Goal: Task Accomplishment & Management: Complete application form

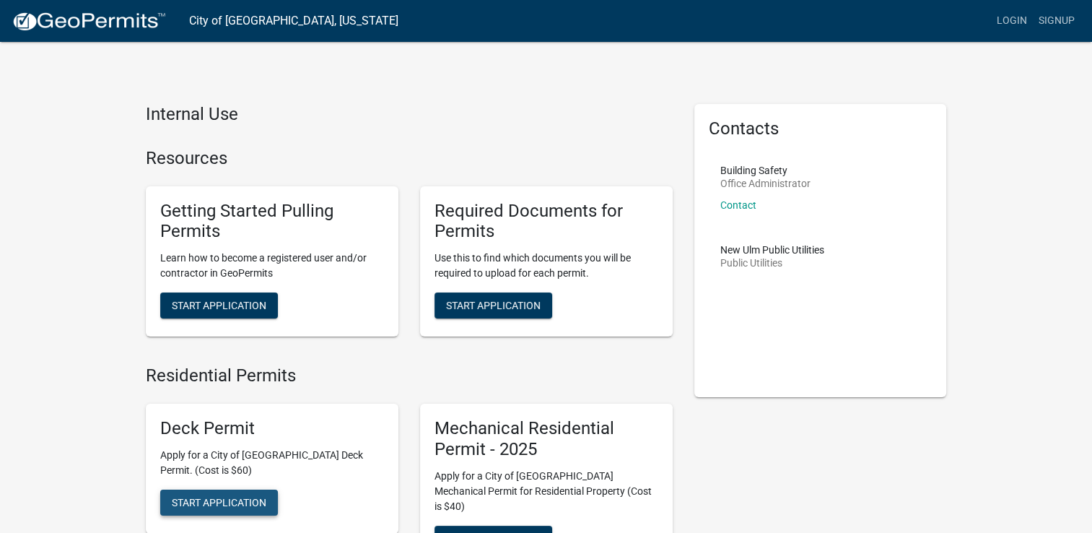
click at [238, 500] on span "Start Application" at bounding box center [219, 502] width 95 height 12
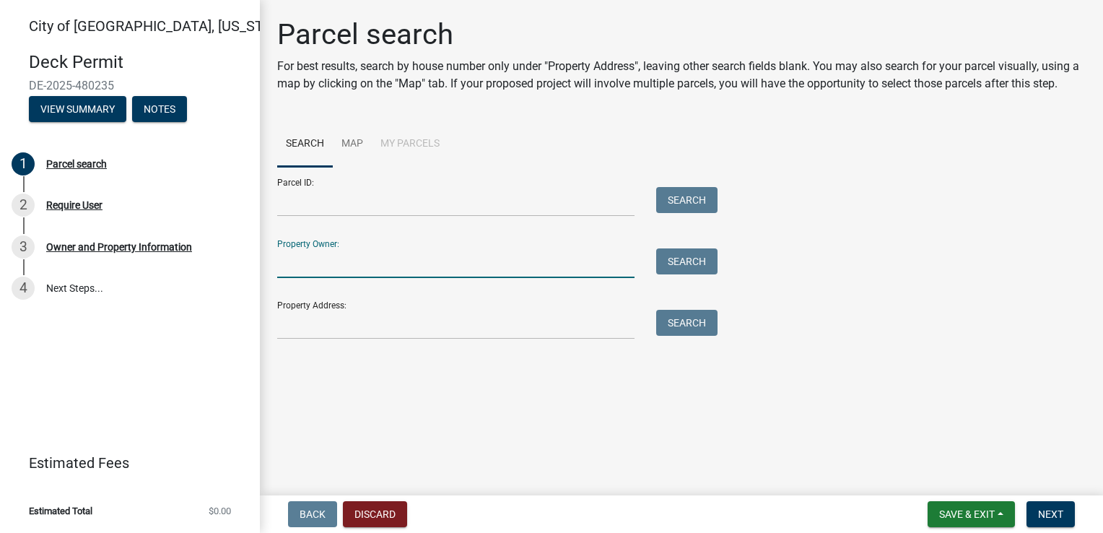
click at [313, 258] on input "Property Owner:" at bounding box center [455, 263] width 357 height 30
type input "SBF2019-1 Properties LLC"
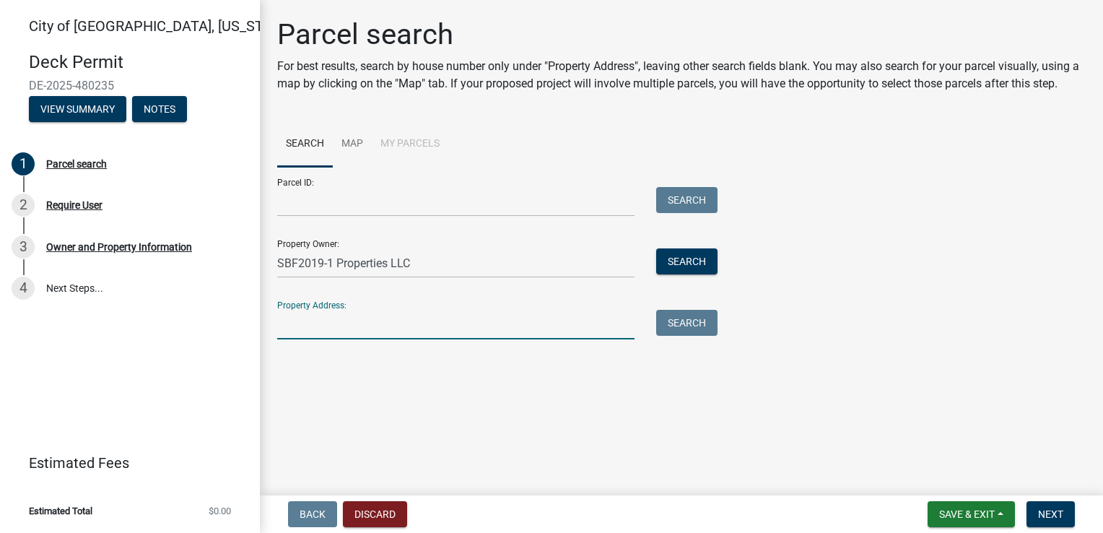
click at [327, 327] on input "Property Address:" at bounding box center [455, 325] width 357 height 30
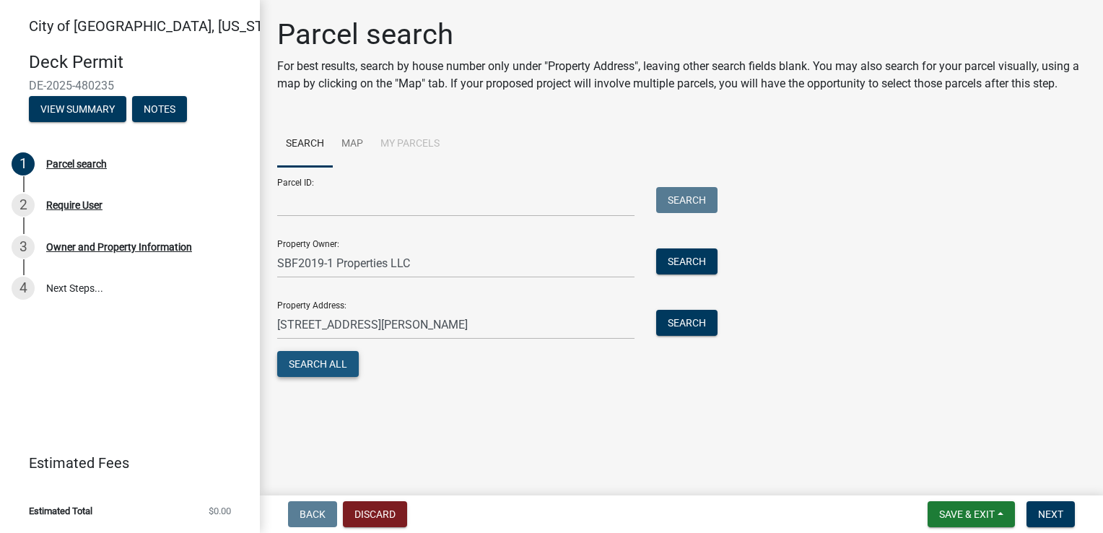
click at [308, 373] on button "Search All" at bounding box center [318, 364] width 82 height 26
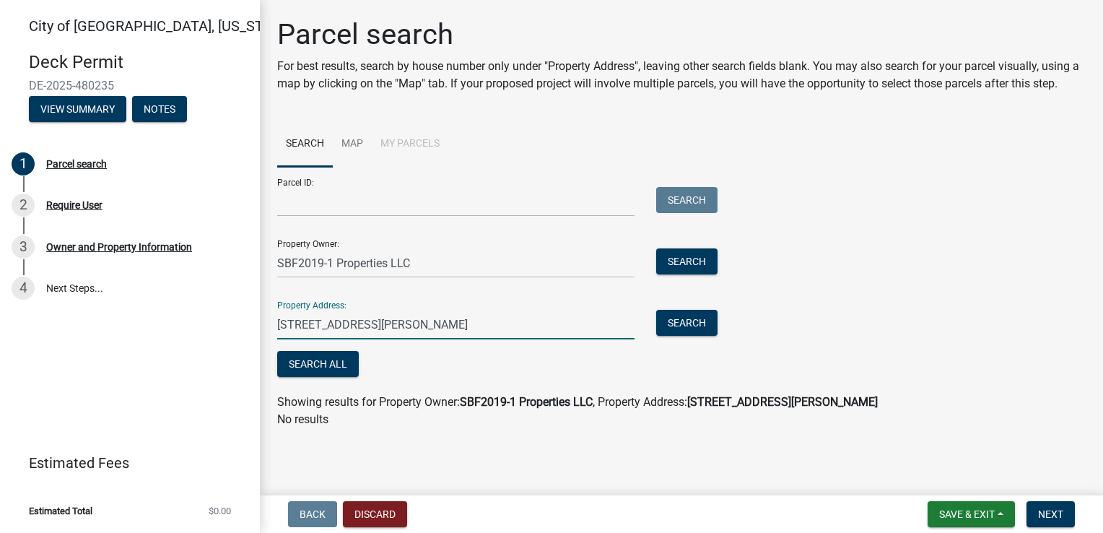
click at [383, 325] on input "[STREET_ADDRESS][PERSON_NAME]" at bounding box center [455, 325] width 357 height 30
click at [303, 325] on input "[STREET_ADDRESS][PERSON_NAME]" at bounding box center [455, 325] width 357 height 30
type input "[STREET_ADDRESS][PERSON_NAME]"
click at [687, 325] on button "Search" at bounding box center [686, 323] width 61 height 26
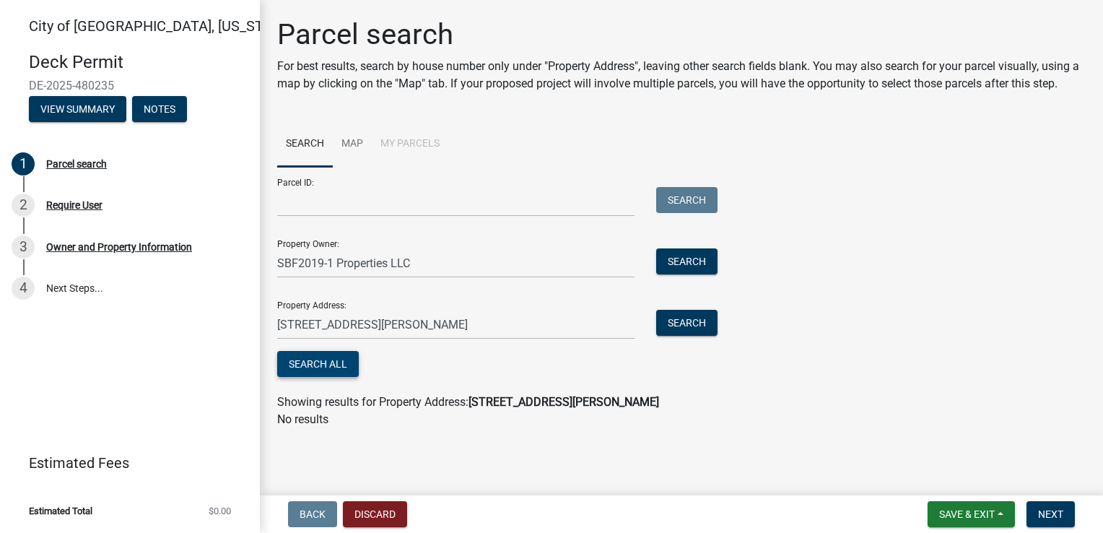
click at [323, 361] on button "Search All" at bounding box center [318, 364] width 82 height 26
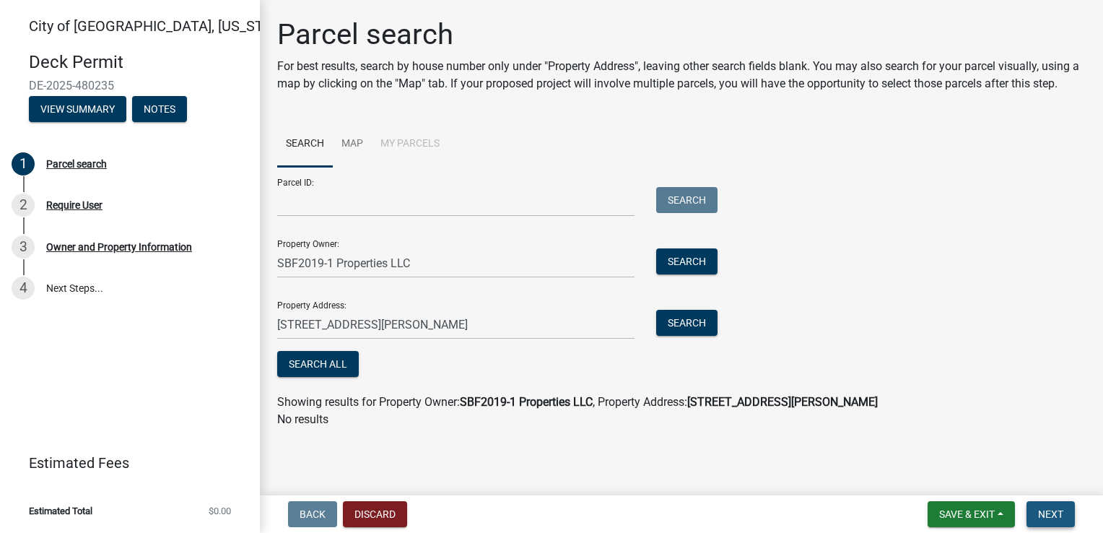
click at [1049, 512] on span "Next" at bounding box center [1050, 514] width 25 height 12
click at [419, 140] on li "My Parcels" at bounding box center [410, 144] width 77 height 46
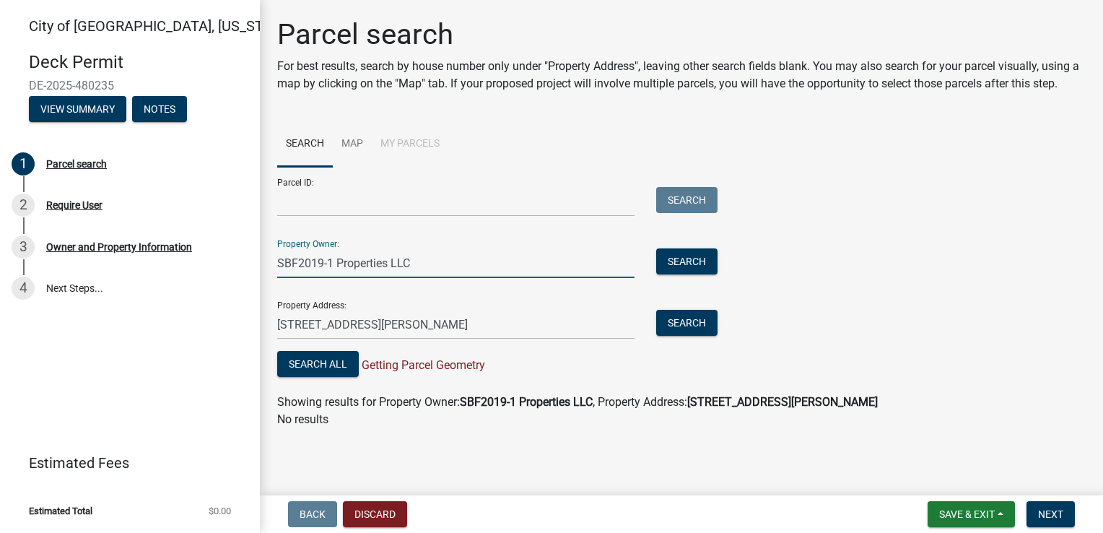
click at [300, 264] on input "SBF2019-1 Properties LLC" at bounding box center [455, 263] width 357 height 30
type input "SBF 2019-1 Properties LLC"
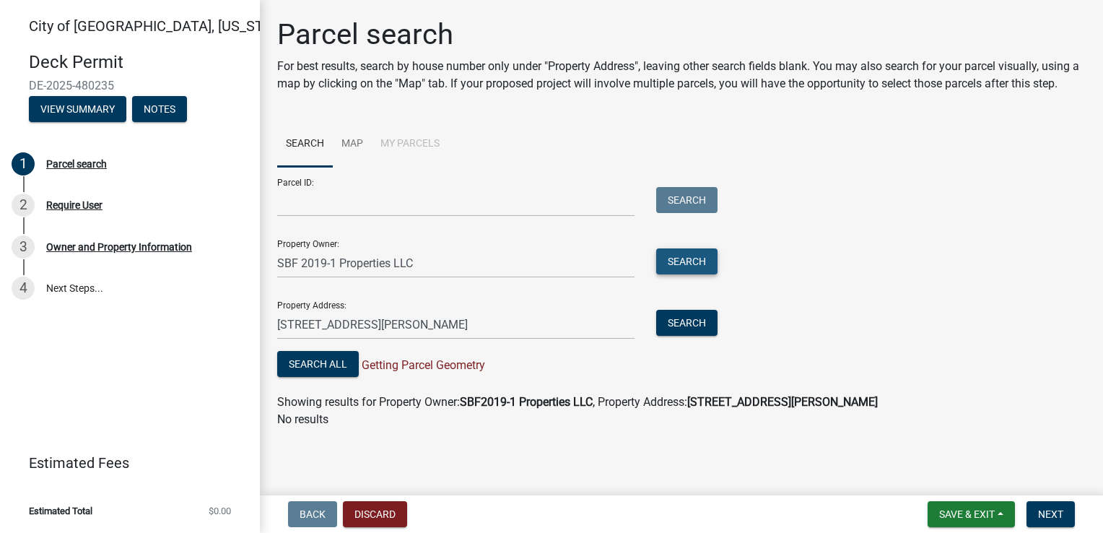
click at [673, 264] on button "Search" at bounding box center [686, 261] width 61 height 26
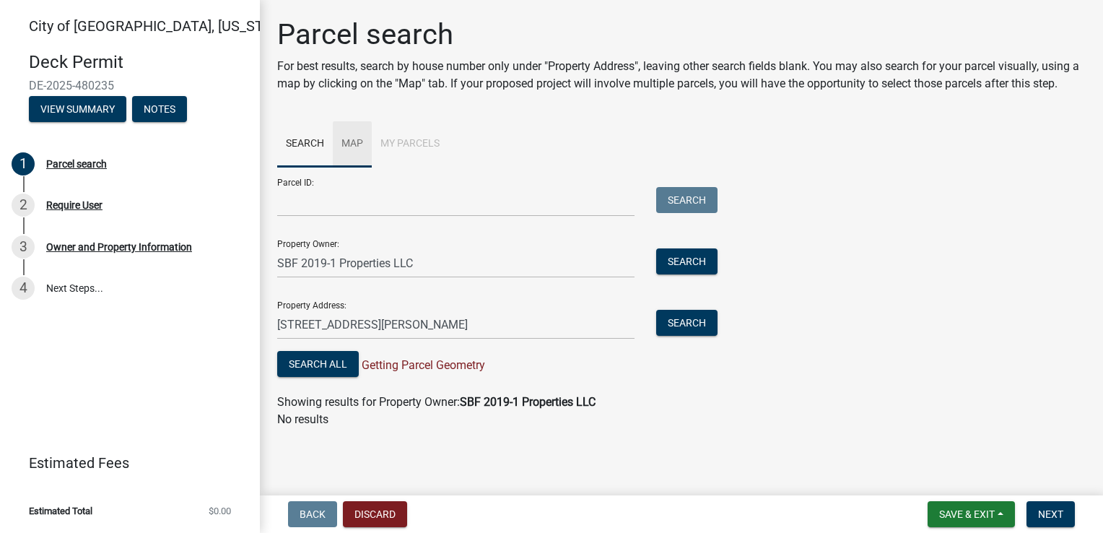
click at [357, 142] on link "Map" at bounding box center [352, 144] width 39 height 46
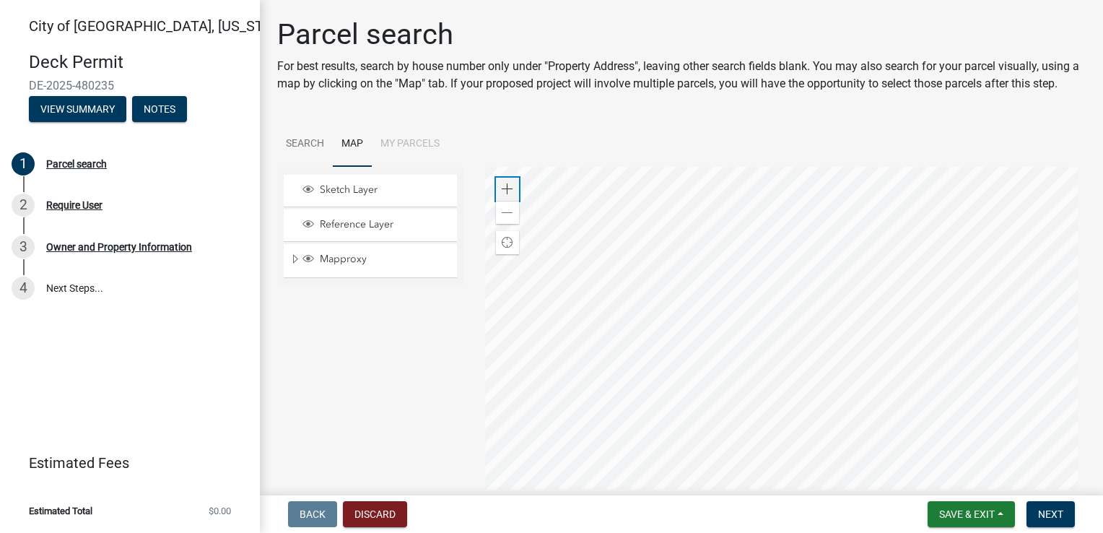
click at [503, 195] on span at bounding box center [508, 189] width 12 height 12
click at [690, 326] on div at bounding box center [785, 347] width 601 height 361
click at [708, 323] on div at bounding box center [785, 347] width 601 height 361
click at [710, 355] on div at bounding box center [785, 347] width 601 height 361
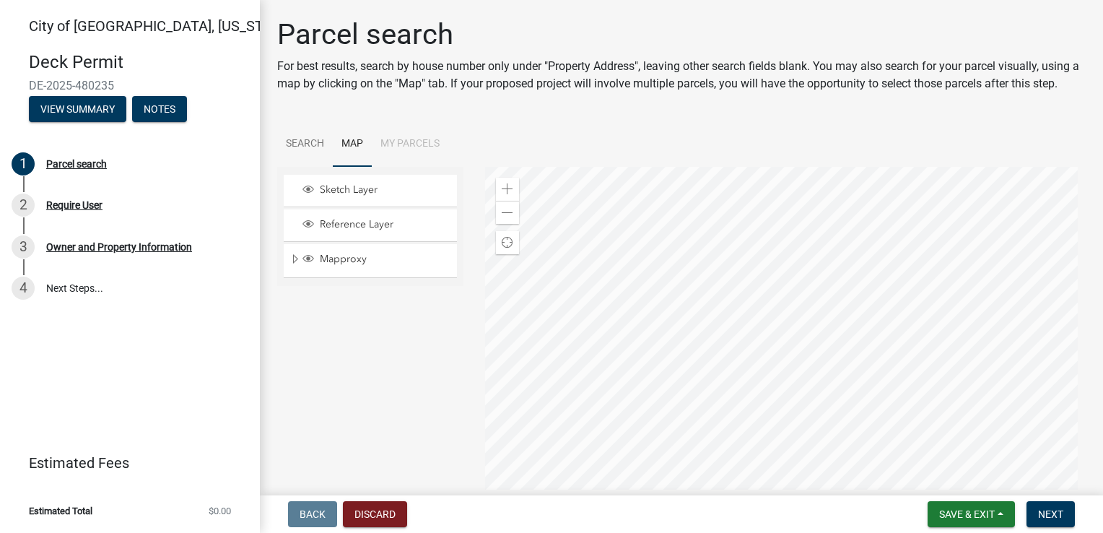
click at [788, 299] on div at bounding box center [785, 347] width 601 height 361
click at [506, 195] on span at bounding box center [508, 189] width 12 height 12
click at [627, 279] on div at bounding box center [785, 347] width 601 height 361
click at [508, 195] on span at bounding box center [508, 189] width 12 height 12
click at [689, 305] on div at bounding box center [785, 347] width 601 height 361
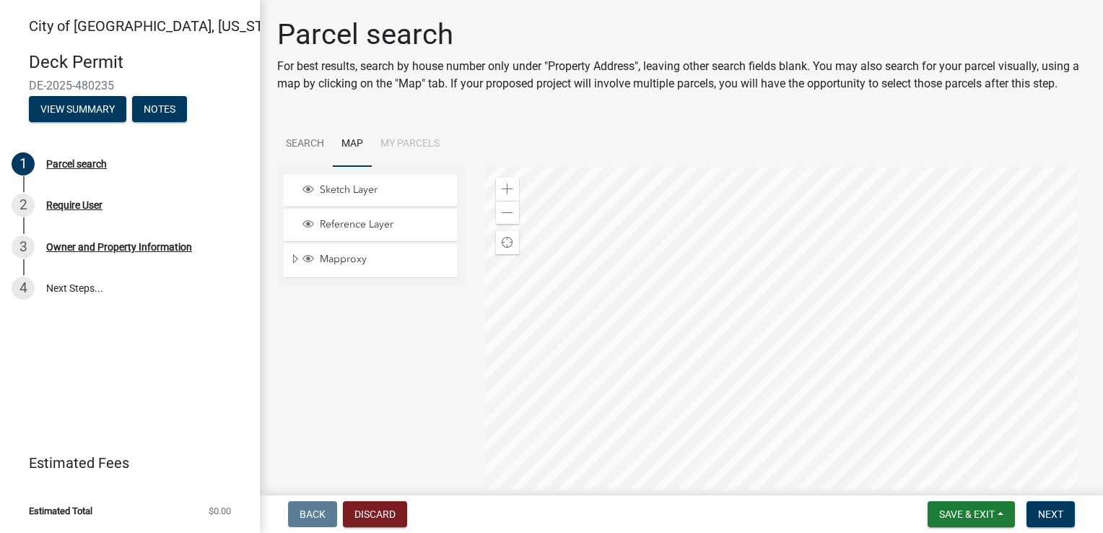
click at [711, 293] on div at bounding box center [785, 347] width 601 height 361
click at [303, 160] on link "Search" at bounding box center [305, 144] width 56 height 46
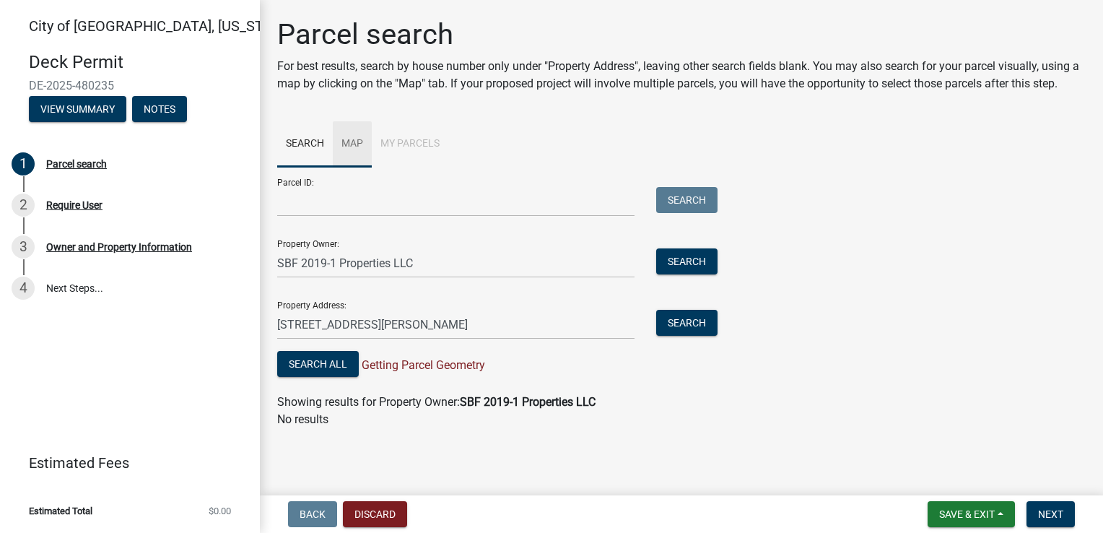
click at [349, 163] on link "Map" at bounding box center [352, 144] width 39 height 46
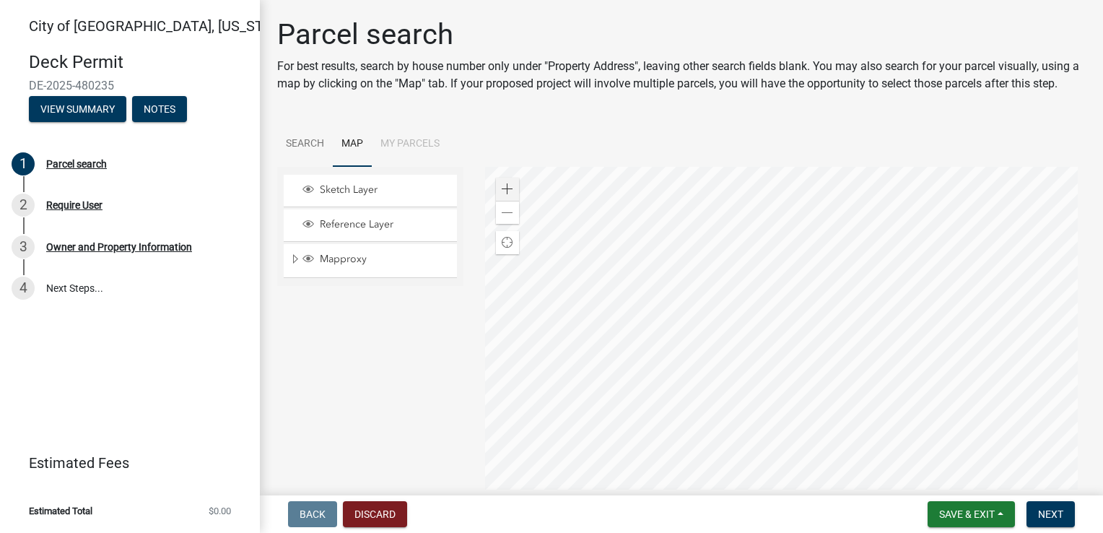
click at [872, 318] on div at bounding box center [785, 347] width 601 height 361
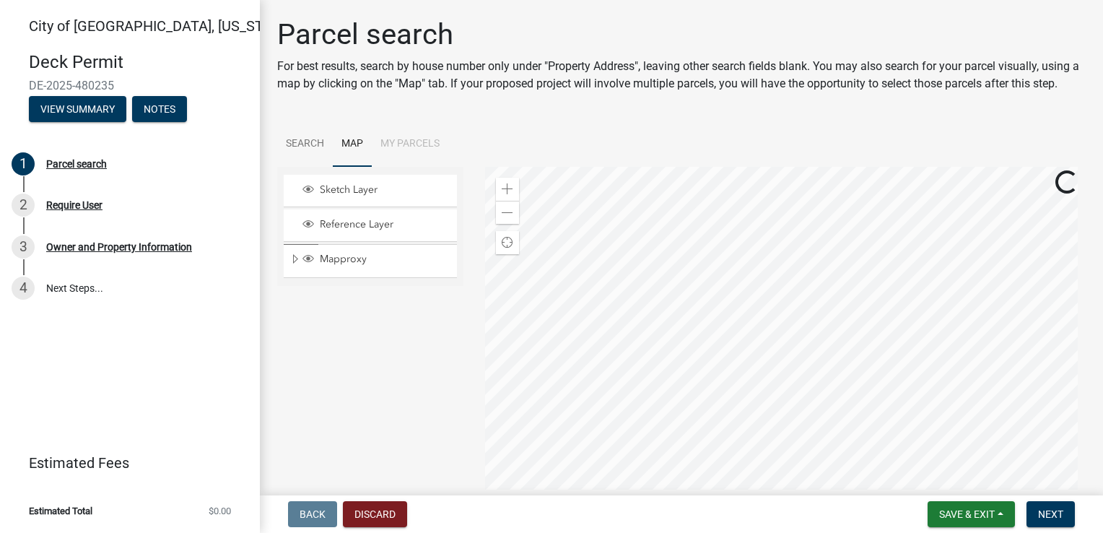
click at [872, 318] on div at bounding box center [785, 347] width 601 height 361
click at [700, 359] on div at bounding box center [785, 347] width 601 height 361
click at [760, 383] on div at bounding box center [785, 347] width 601 height 361
click at [669, 393] on div at bounding box center [785, 347] width 601 height 361
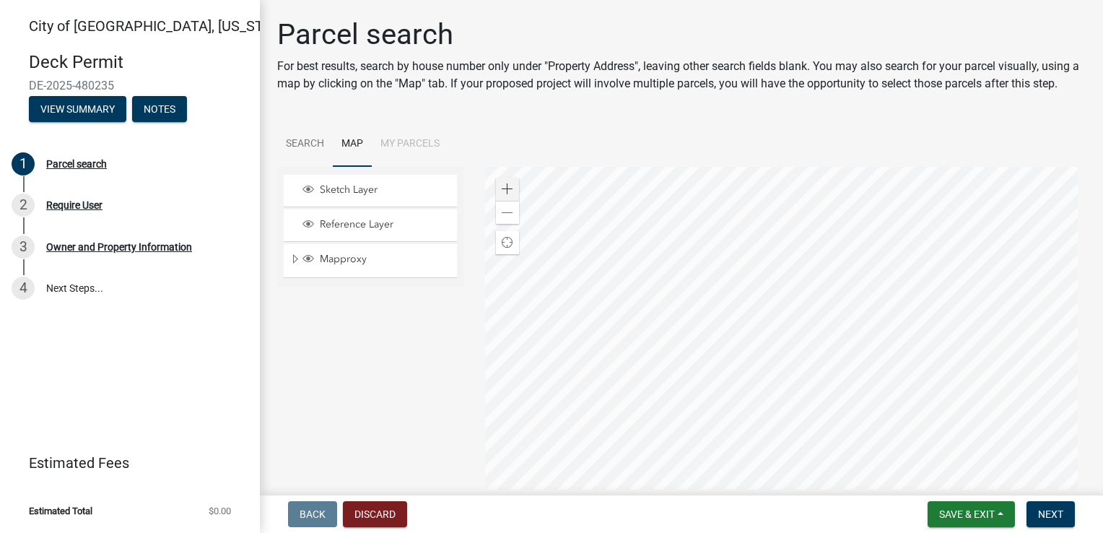
click at [669, 393] on div at bounding box center [785, 347] width 601 height 361
click at [701, 318] on div at bounding box center [785, 347] width 601 height 361
click at [713, 264] on div at bounding box center [785, 347] width 601 height 361
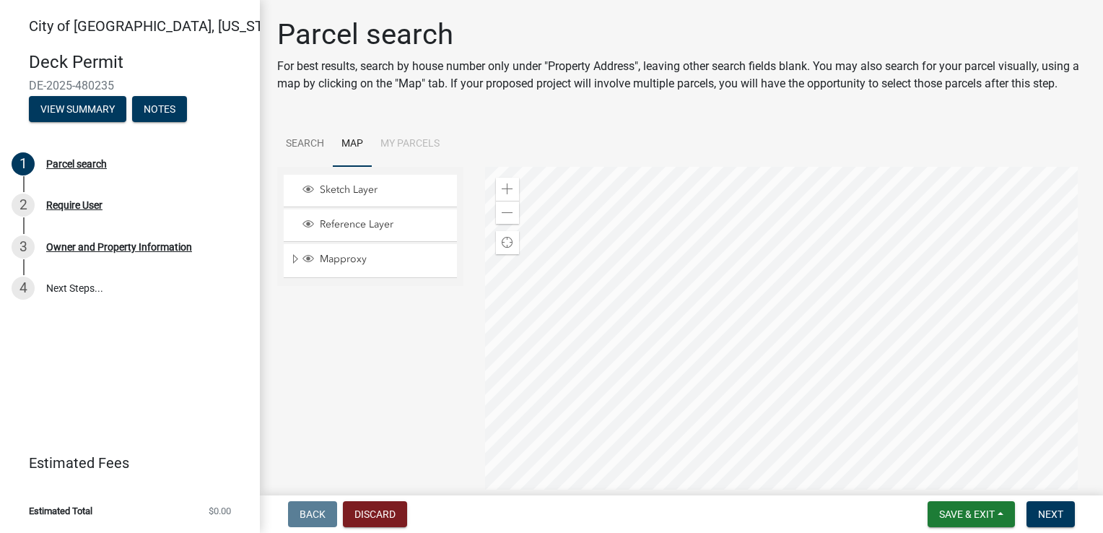
click at [709, 331] on div at bounding box center [785, 347] width 601 height 361
click at [702, 196] on div at bounding box center [785, 347] width 601 height 361
click at [709, 212] on div at bounding box center [785, 347] width 601 height 361
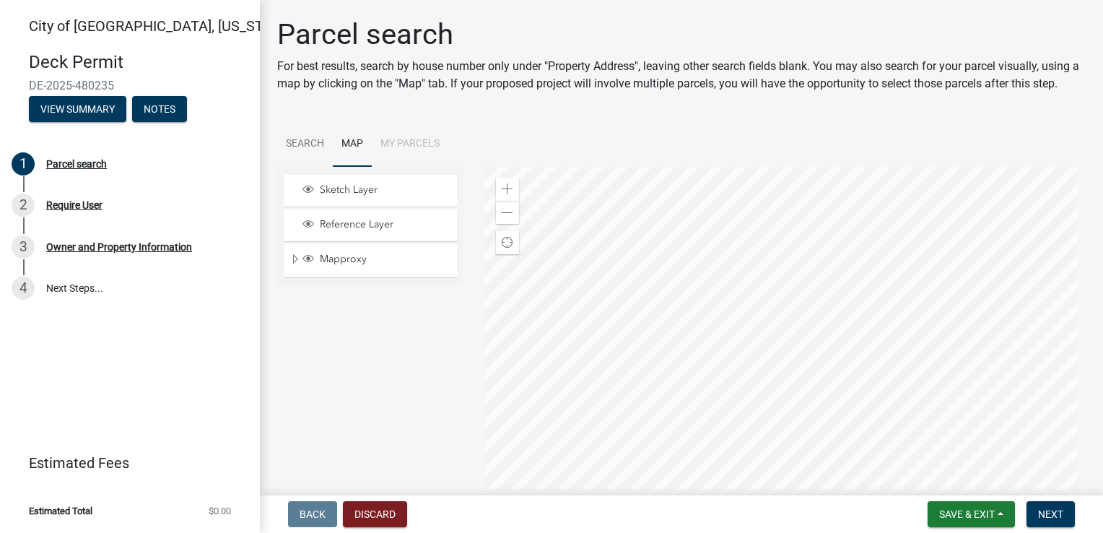
click at [786, 279] on div at bounding box center [785, 347] width 601 height 361
click at [725, 297] on div at bounding box center [785, 347] width 601 height 361
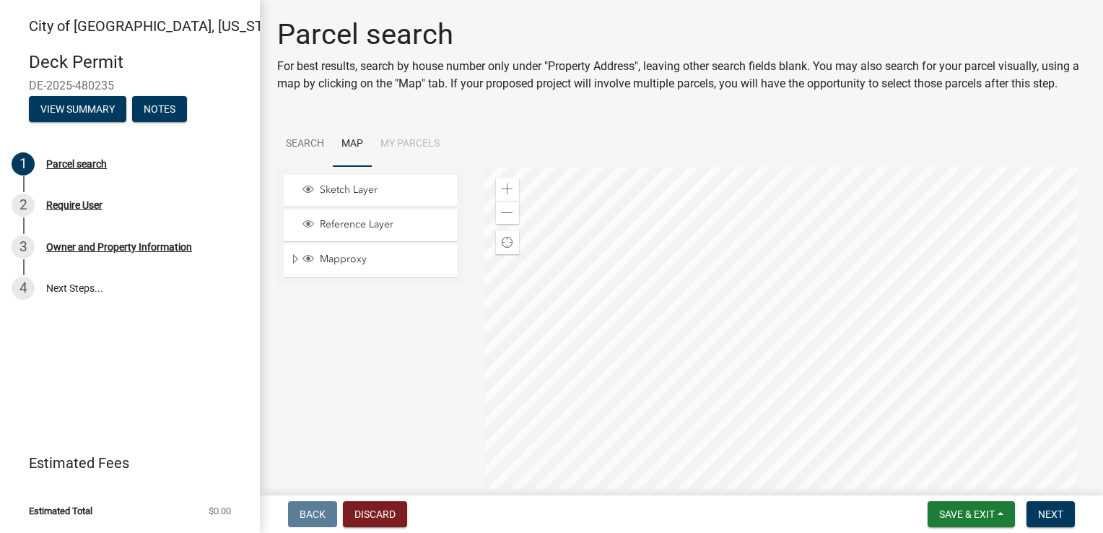
click at [749, 285] on div at bounding box center [785, 347] width 601 height 361
click at [758, 287] on div at bounding box center [785, 347] width 601 height 361
click at [710, 259] on div at bounding box center [785, 347] width 601 height 361
click at [726, 227] on div at bounding box center [785, 347] width 601 height 361
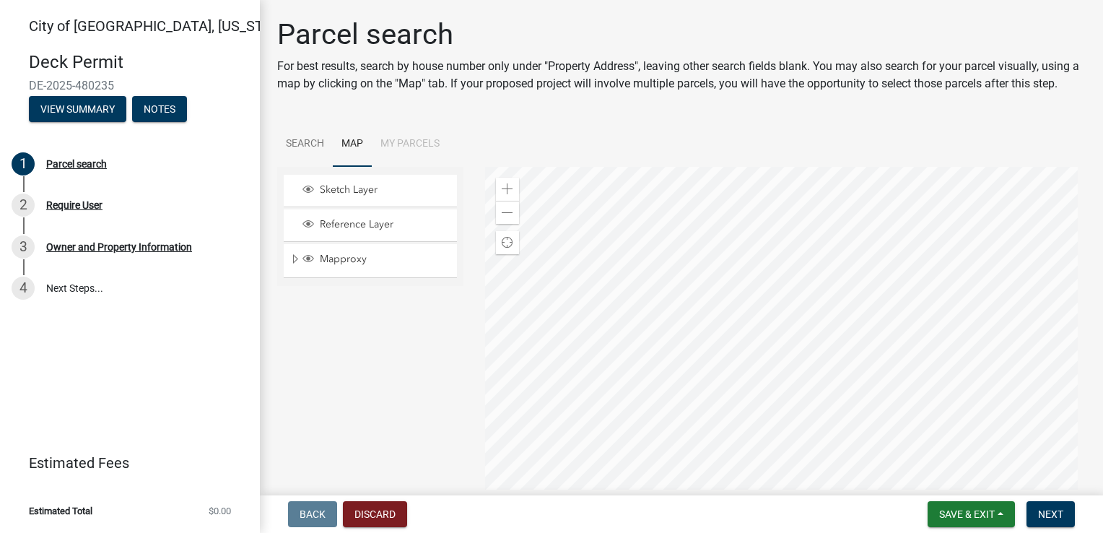
click at [778, 218] on div at bounding box center [785, 347] width 601 height 361
click at [744, 396] on div at bounding box center [785, 347] width 601 height 361
click at [731, 322] on div at bounding box center [785, 347] width 601 height 361
click at [723, 321] on div at bounding box center [785, 347] width 601 height 361
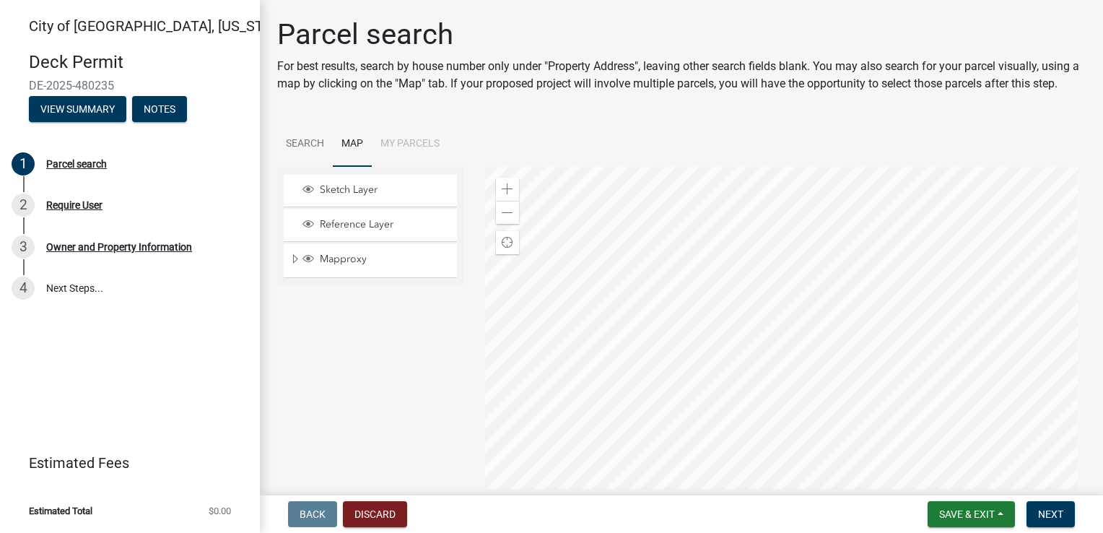
click at [728, 351] on div at bounding box center [785, 347] width 601 height 361
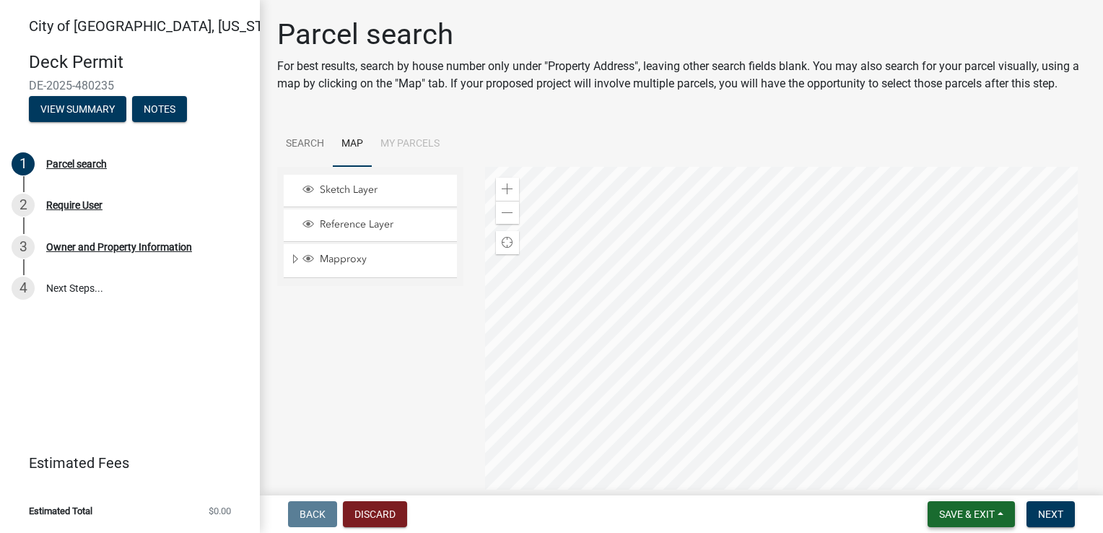
click at [955, 516] on span "Save & Exit" at bounding box center [967, 514] width 56 height 12
click at [935, 440] on button "Save" at bounding box center [958, 442] width 116 height 35
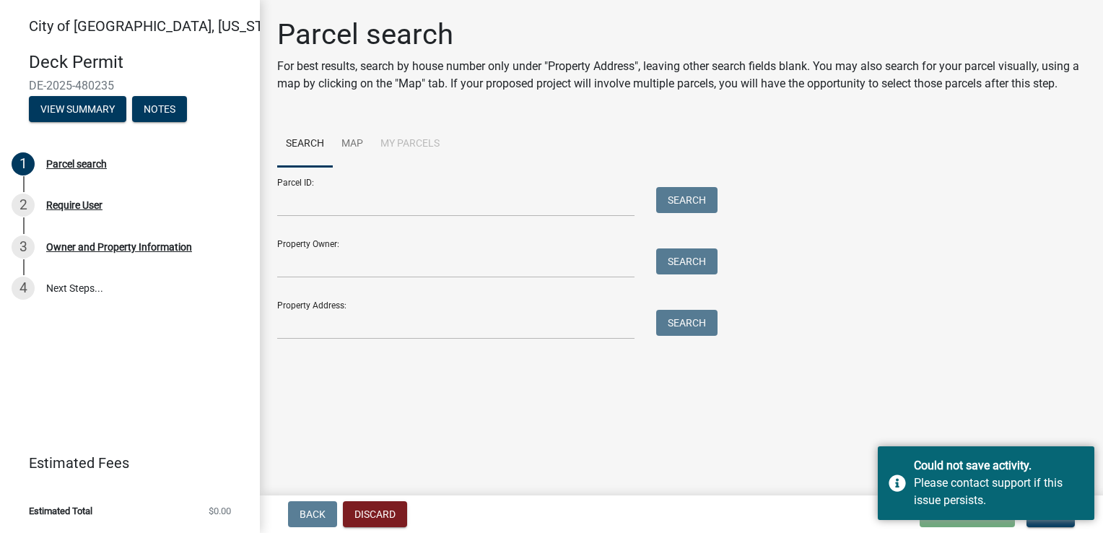
click at [935, 440] on main "Parcel search For best results, search by house number only under "Property Add…" at bounding box center [681, 245] width 843 height 490
